Goal: Check status: Check status

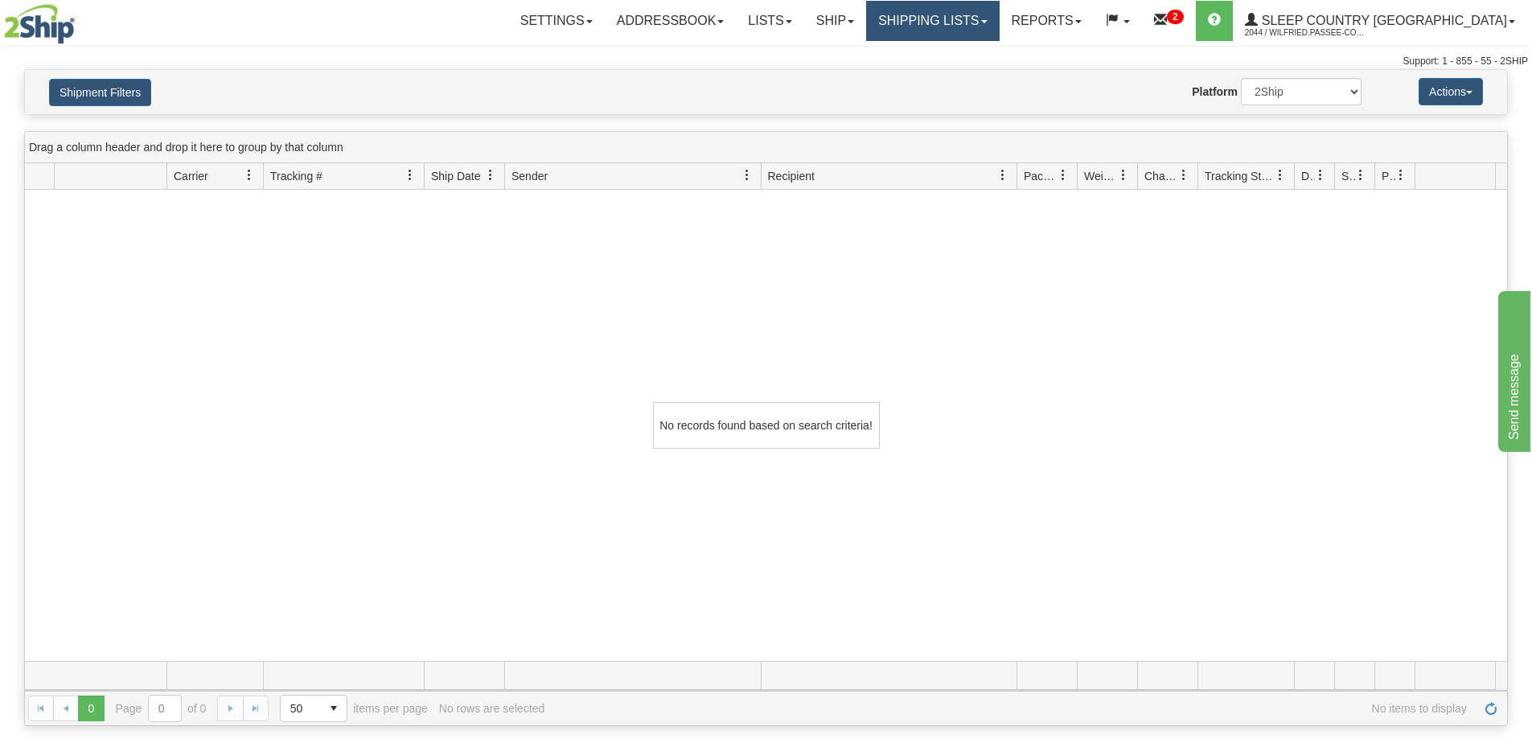
drag, startPoint x: 978, startPoint y: 22, endPoint x: 978, endPoint y: 37, distance: 15.3
click at [978, 23] on link "Shipping lists" at bounding box center [932, 21] width 133 height 40
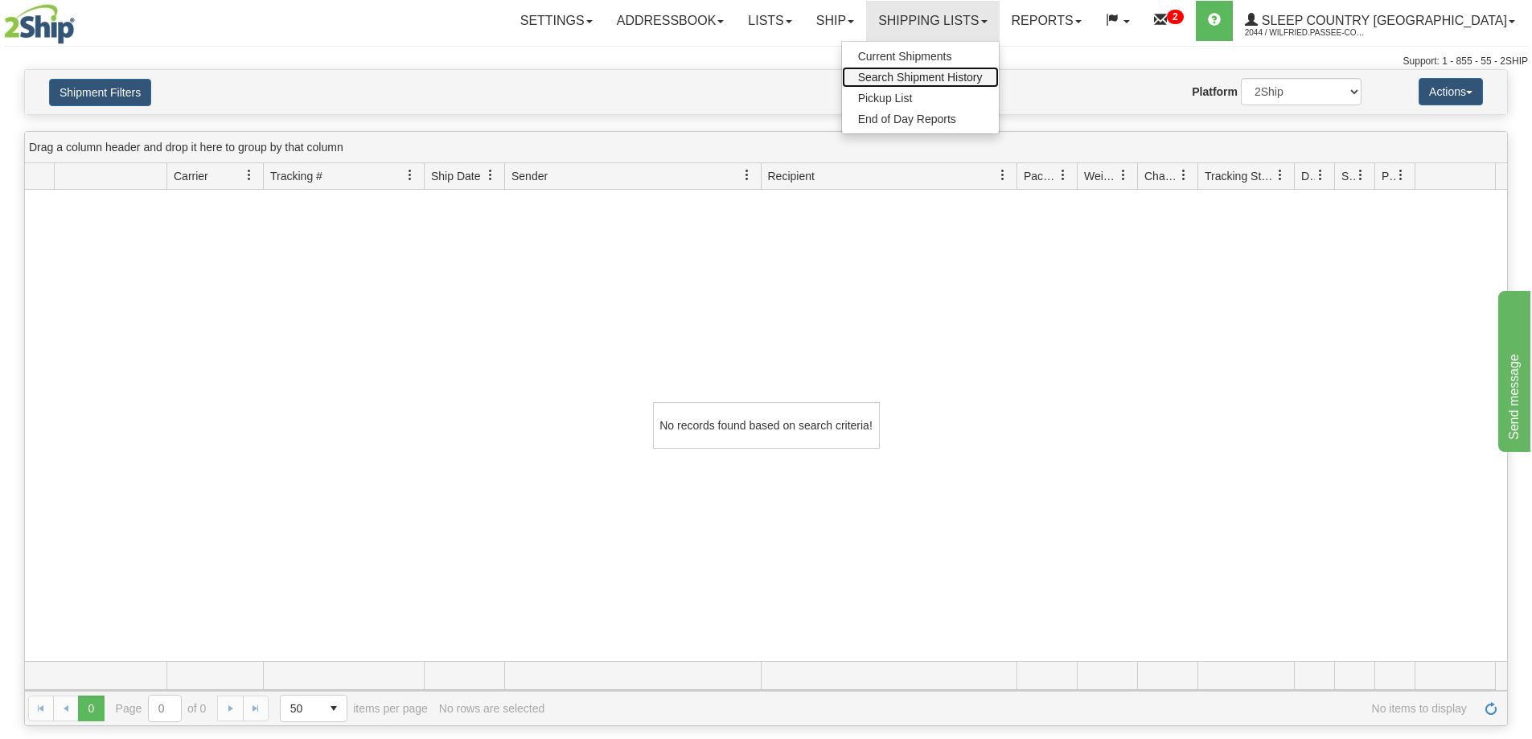
click at [983, 80] on span "Search Shipment History" at bounding box center [920, 77] width 125 height 13
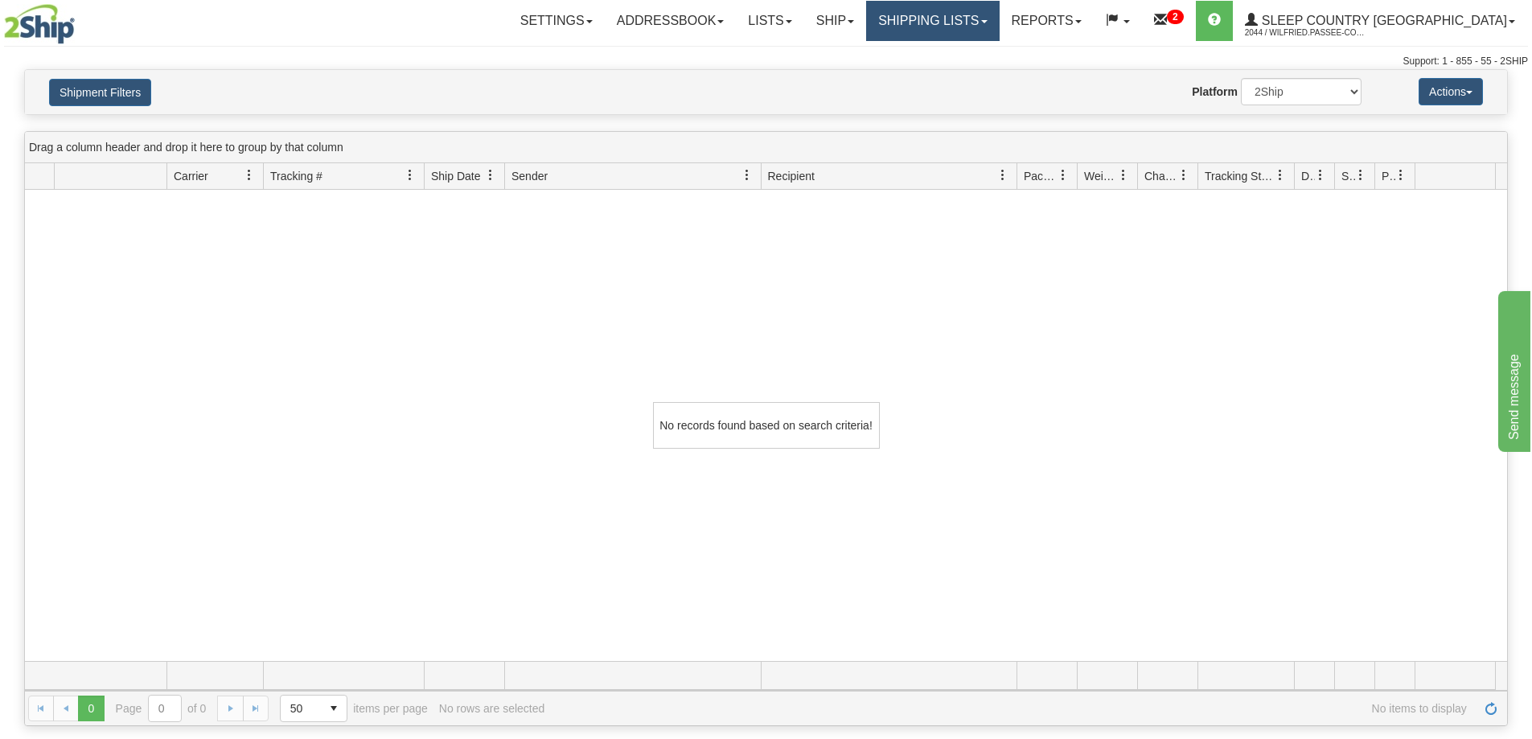
click at [979, 18] on link "Shipping lists" at bounding box center [932, 21] width 133 height 40
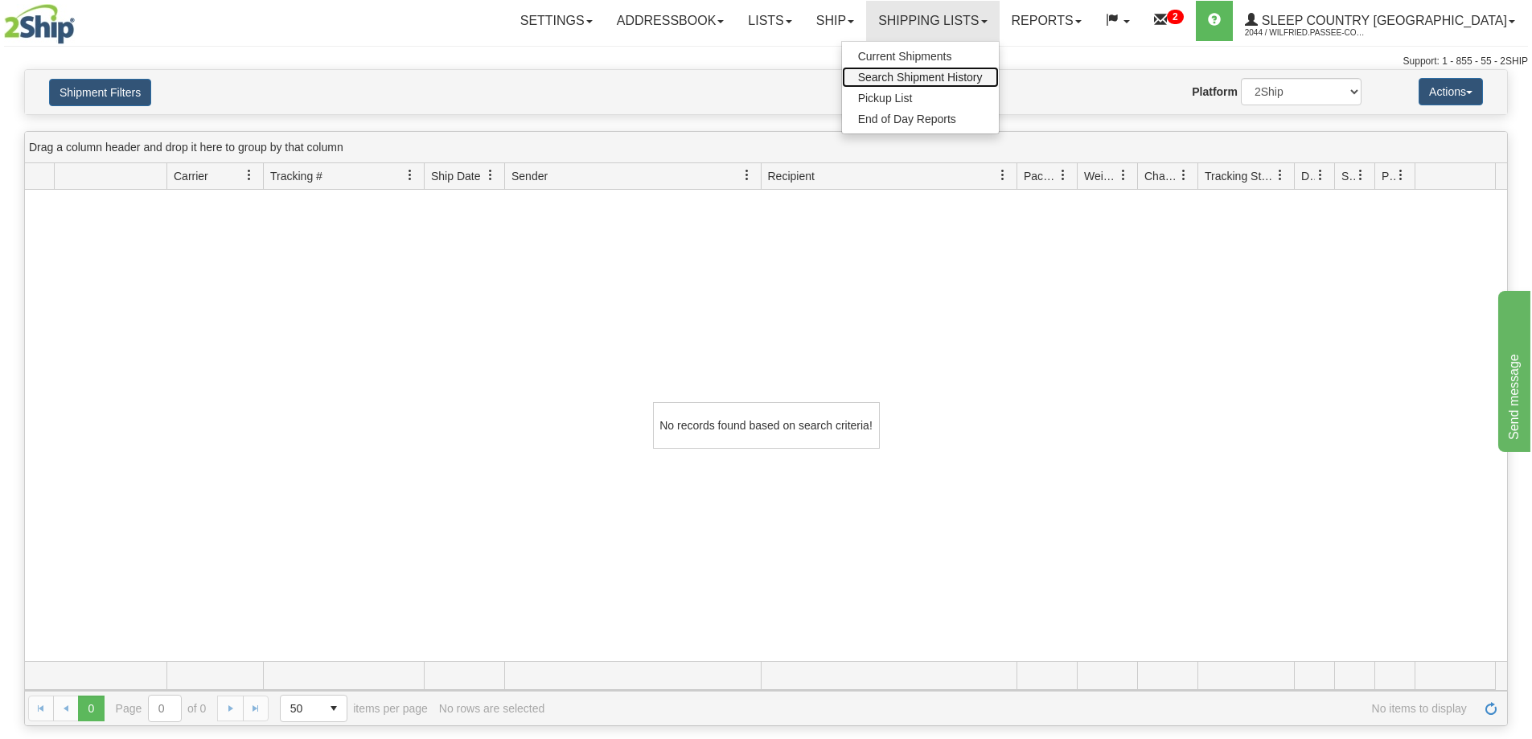
click at [983, 73] on span "Search Shipment History" at bounding box center [920, 77] width 125 height 13
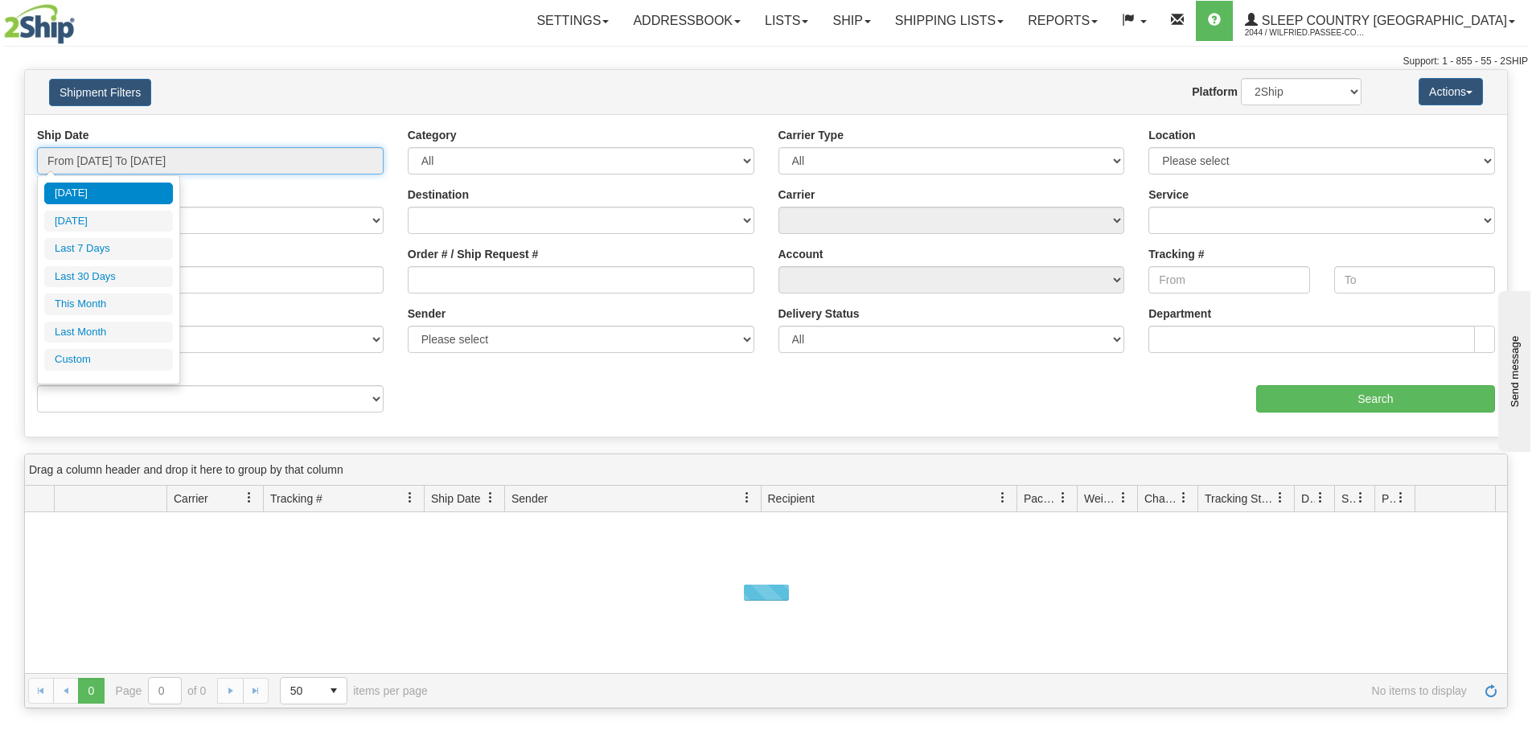
drag, startPoint x: 187, startPoint y: 166, endPoint x: 187, endPoint y: 174, distance: 8.1
click at [185, 166] on input "From 10/11/2025 To 10/12/2025" at bounding box center [210, 160] width 347 height 27
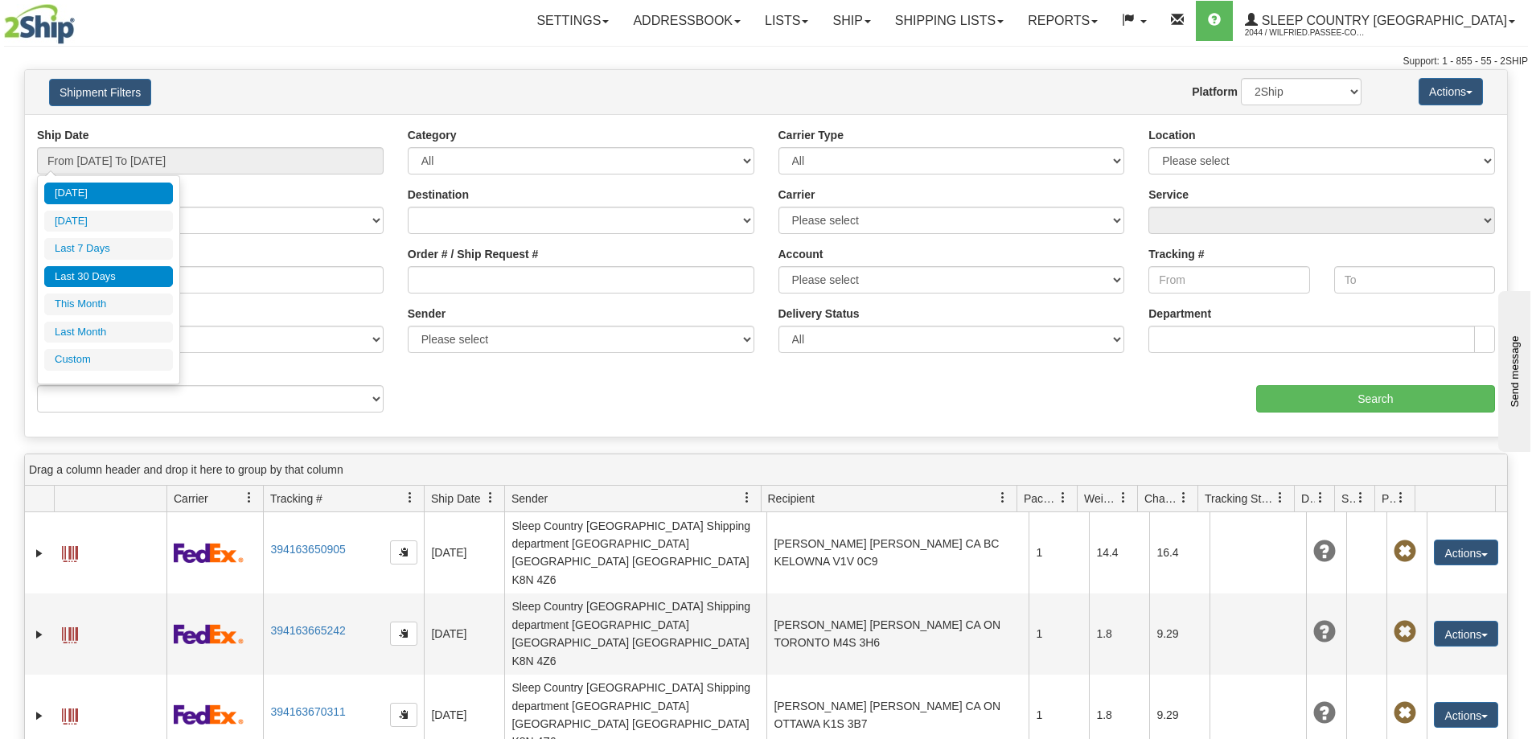
click at [124, 280] on li "Last 30 Days" at bounding box center [108, 277] width 129 height 22
type input "From [DATE] To [DATE]"
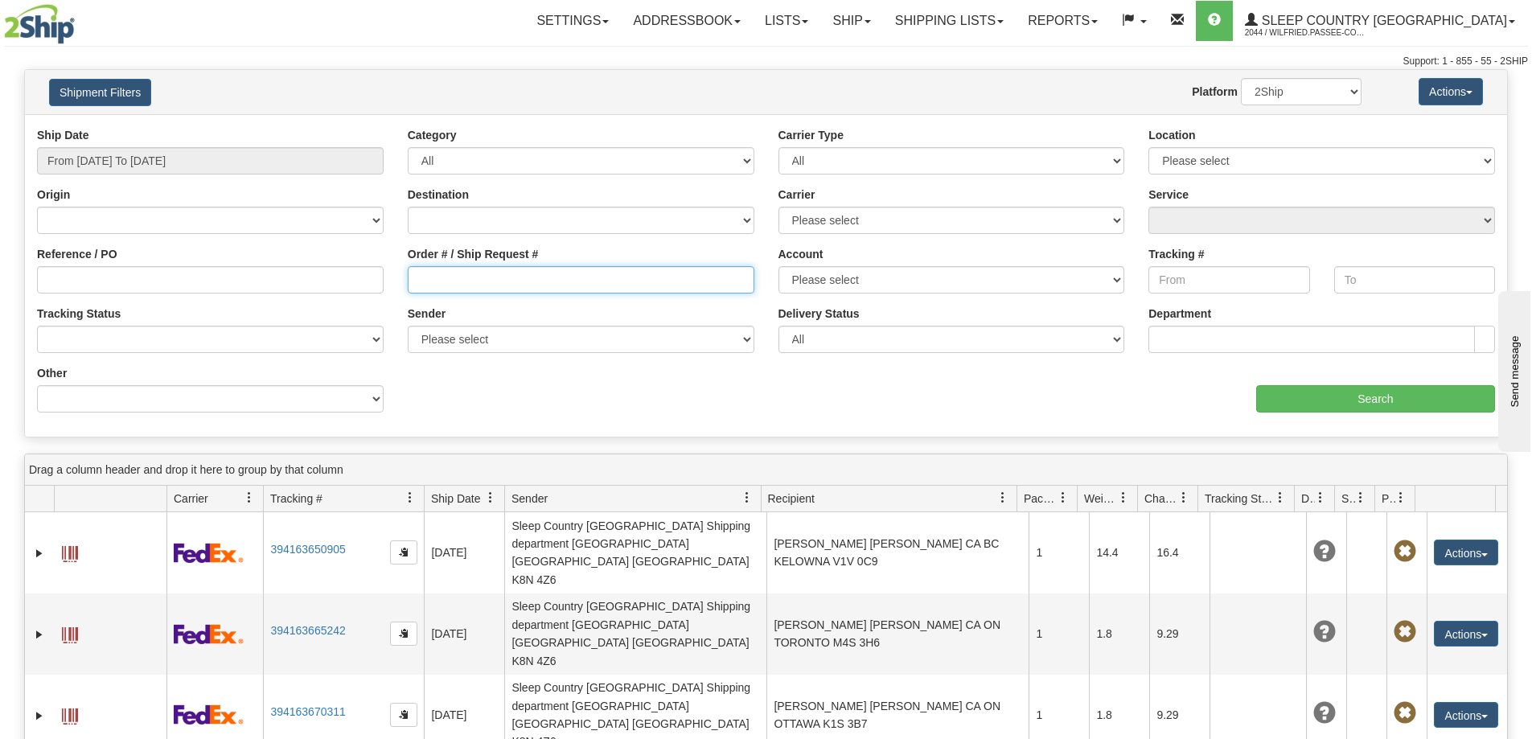
drag, startPoint x: 455, startPoint y: 281, endPoint x: 682, endPoint y: 303, distance: 227.8
click at [456, 281] on input "Order # / Ship Request #" at bounding box center [581, 279] width 347 height 27
paste input "9002I159485"
type input "9002I159485"
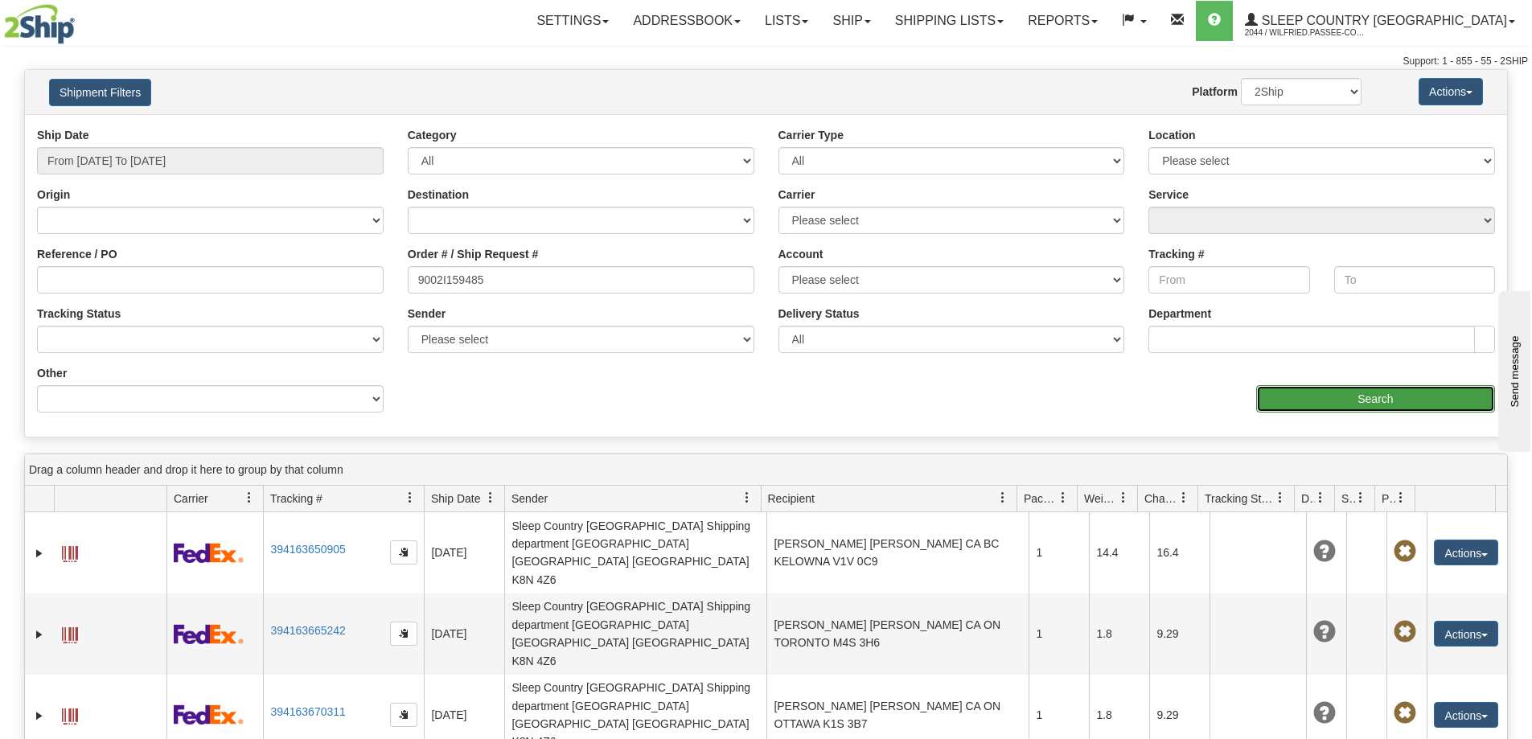
click at [1301, 392] on input "Search" at bounding box center [1375, 398] width 239 height 27
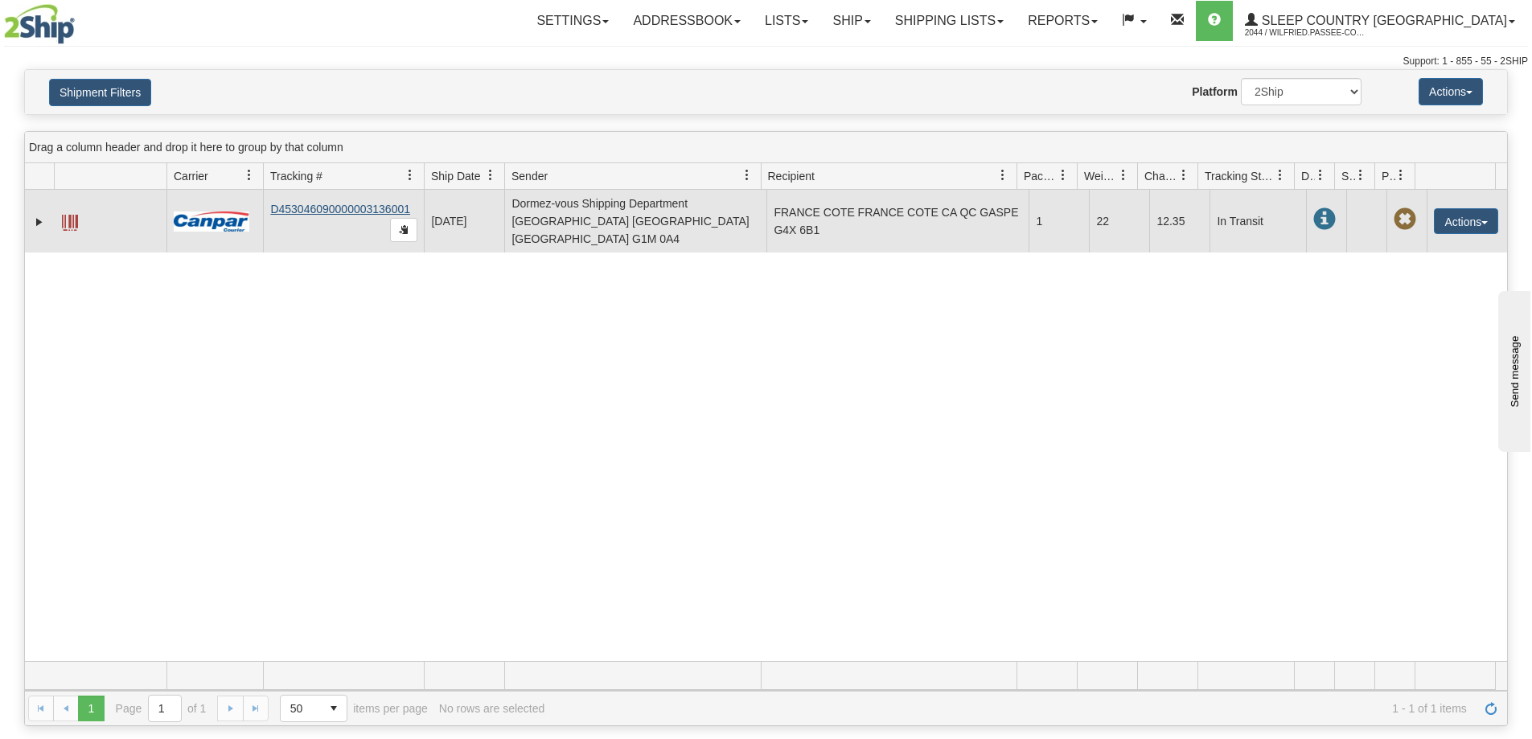
drag, startPoint x: 343, startPoint y: 194, endPoint x: 346, endPoint y: 204, distance: 10.9
click at [343, 195] on td "D453046090000003136001" at bounding box center [343, 221] width 161 height 63
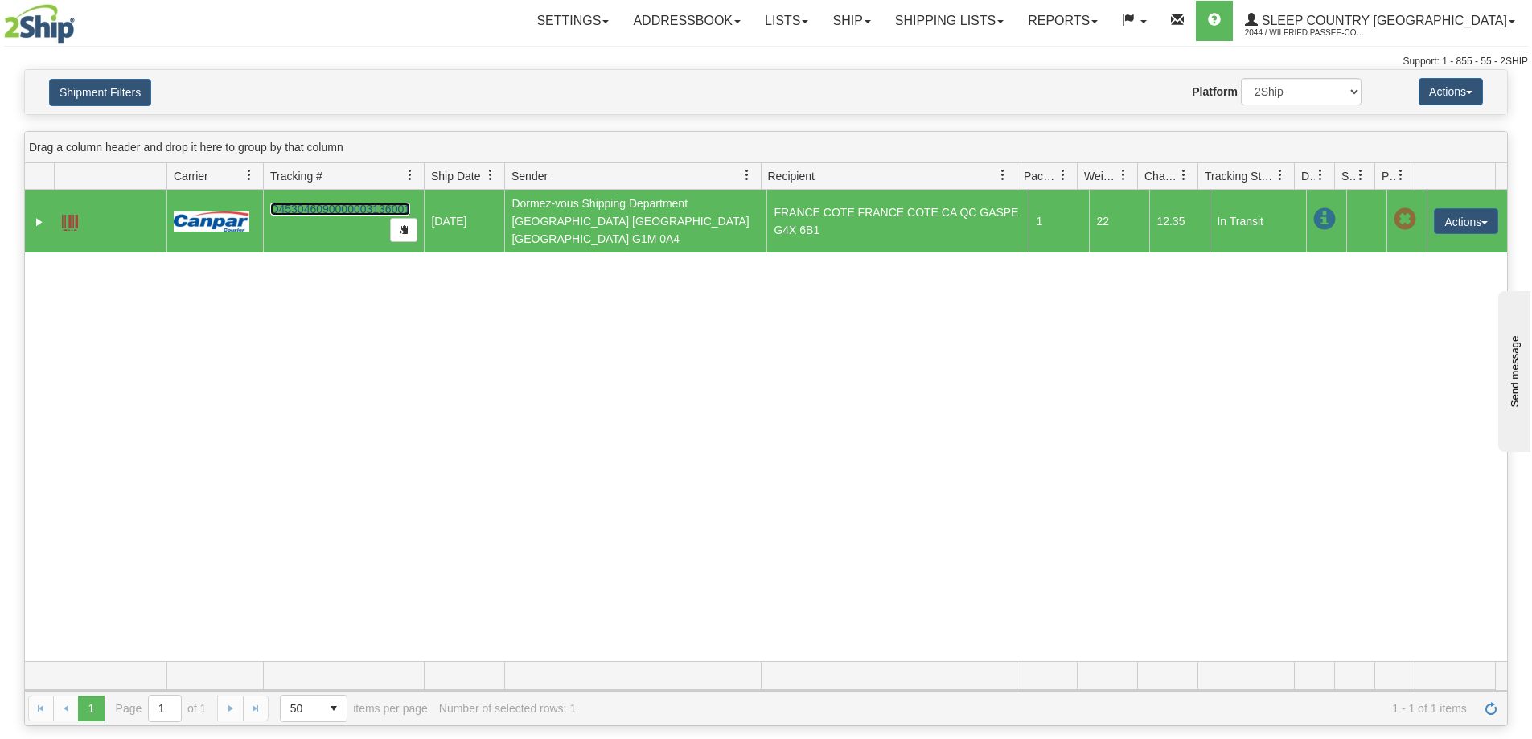
click at [346, 204] on link "D453046090000003136001" at bounding box center [340, 209] width 140 height 13
